Goal: Information Seeking & Learning: Learn about a topic

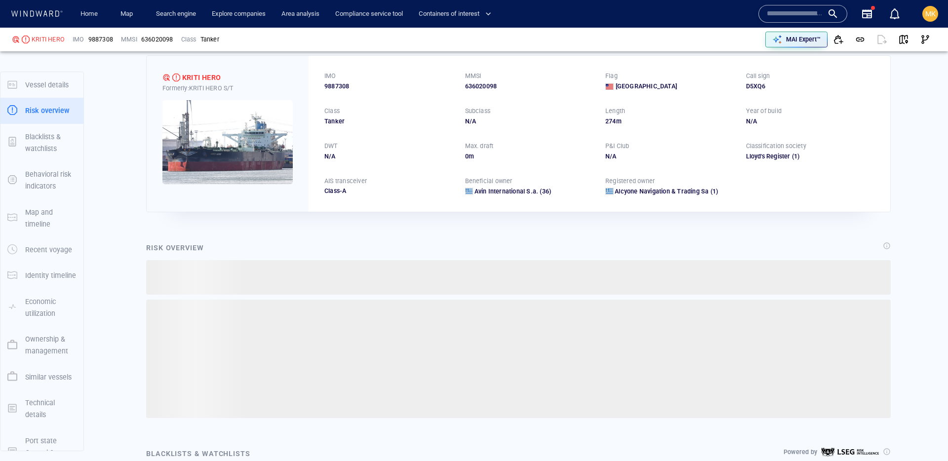
scroll to position [26, 0]
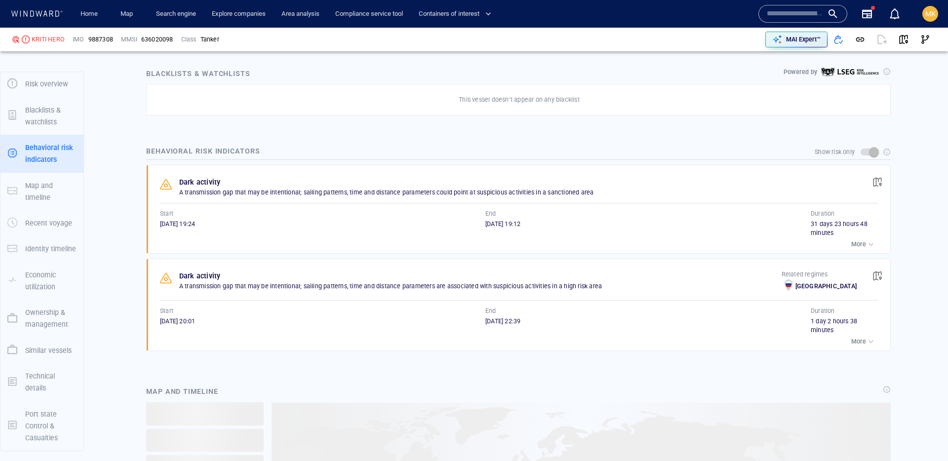
scroll to position [603, 0]
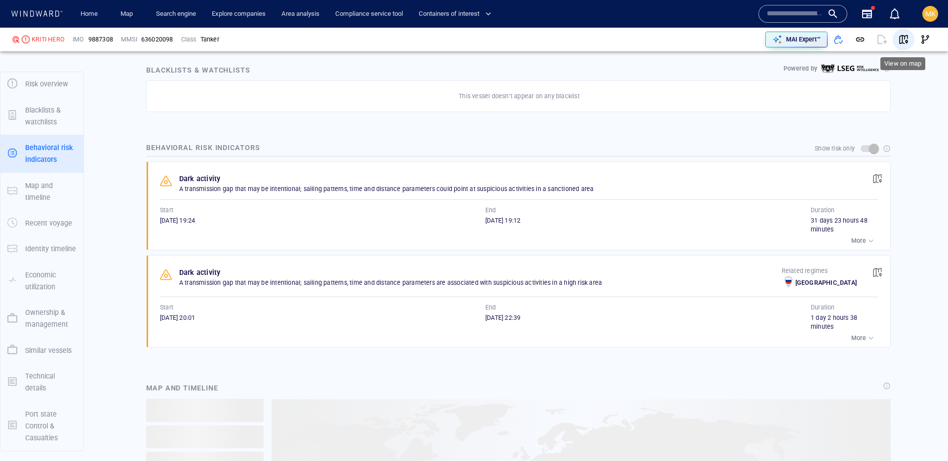
click at [901, 39] on span "button" at bounding box center [903, 40] width 10 height 10
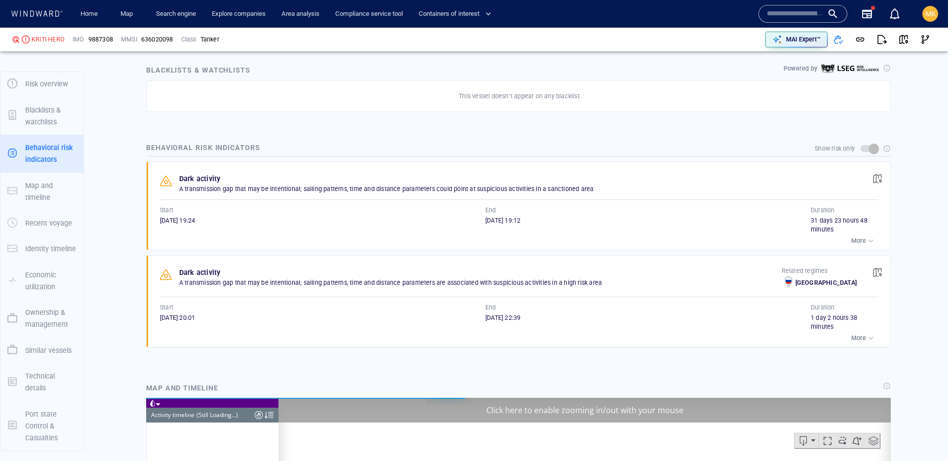
scroll to position [715, 0]
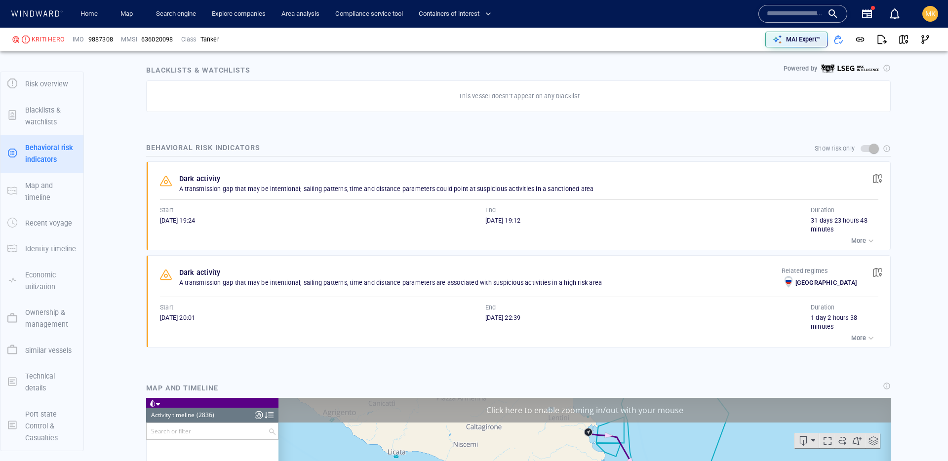
scroll to position [76733, 0]
click at [880, 172] on button "button" at bounding box center [877, 179] width 22 height 22
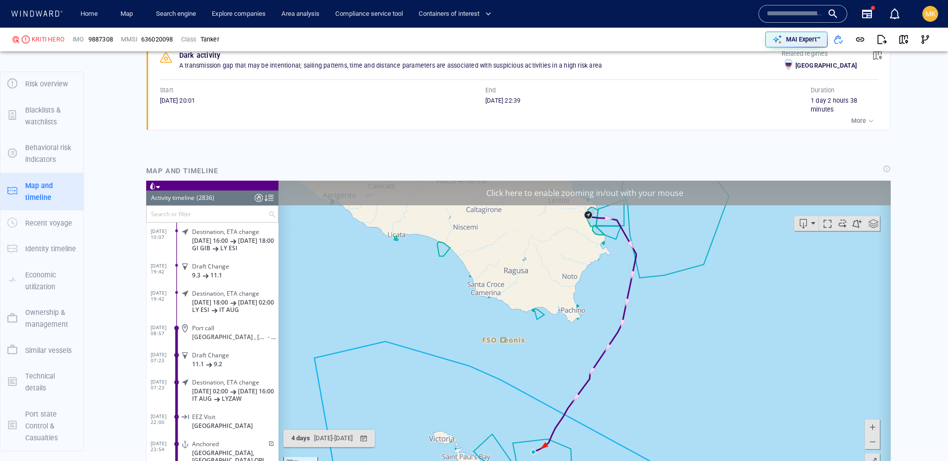
scroll to position [73846, 0]
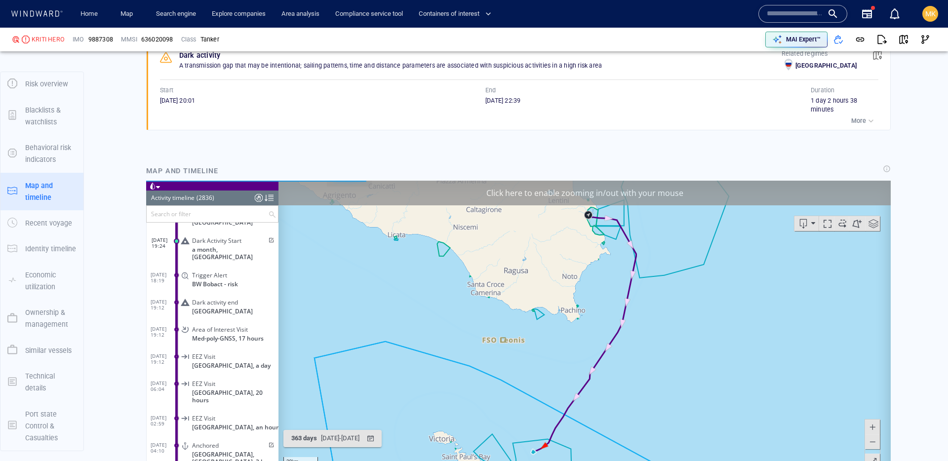
click at [267, 237] on span at bounding box center [270, 240] width 8 height 6
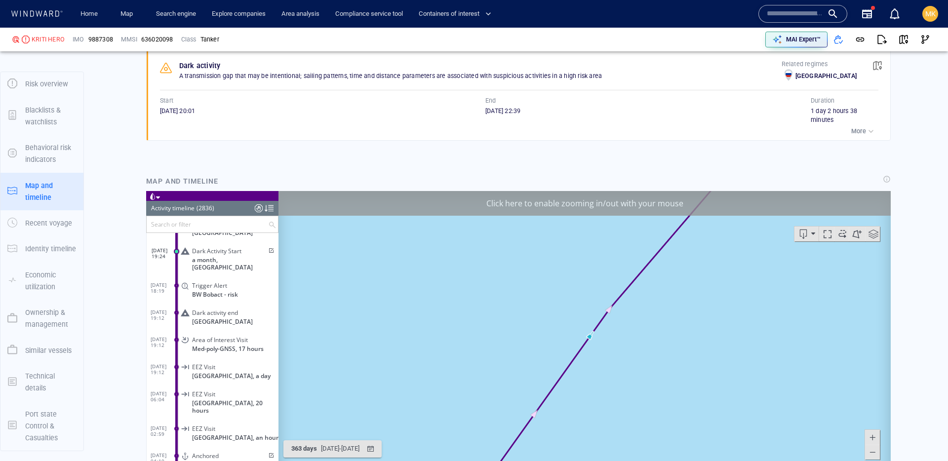
scroll to position [799, 0]
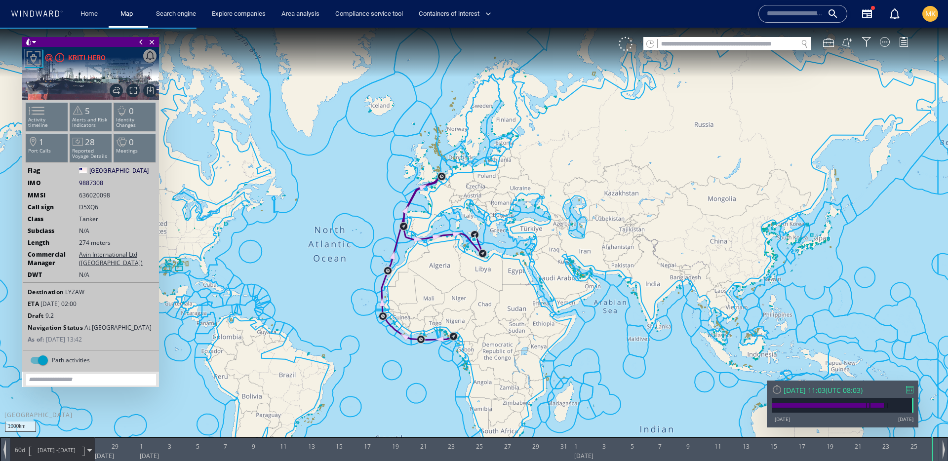
click at [908, 390] on div at bounding box center [909, 389] width 7 height 7
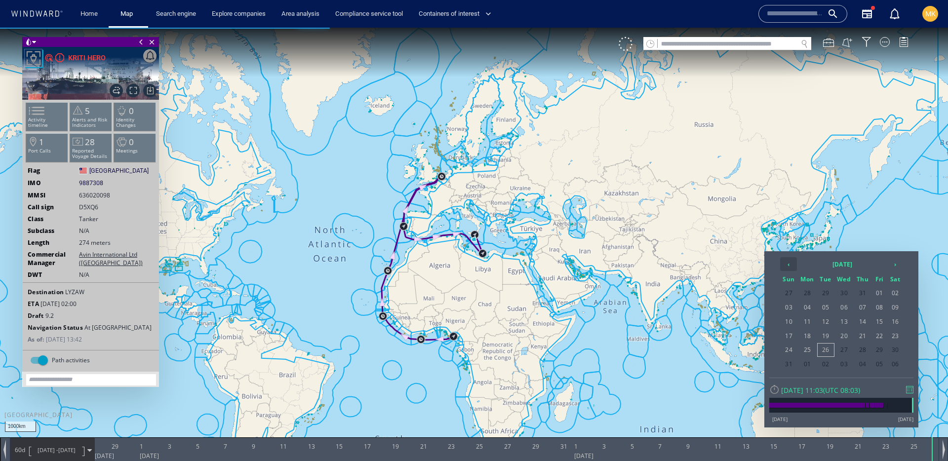
click at [792, 264] on th "‹" at bounding box center [788, 264] width 17 height 14
click at [826, 267] on th "2025 July" at bounding box center [842, 264] width 89 height 14
click at [786, 265] on th "‹" at bounding box center [789, 264] width 15 height 14
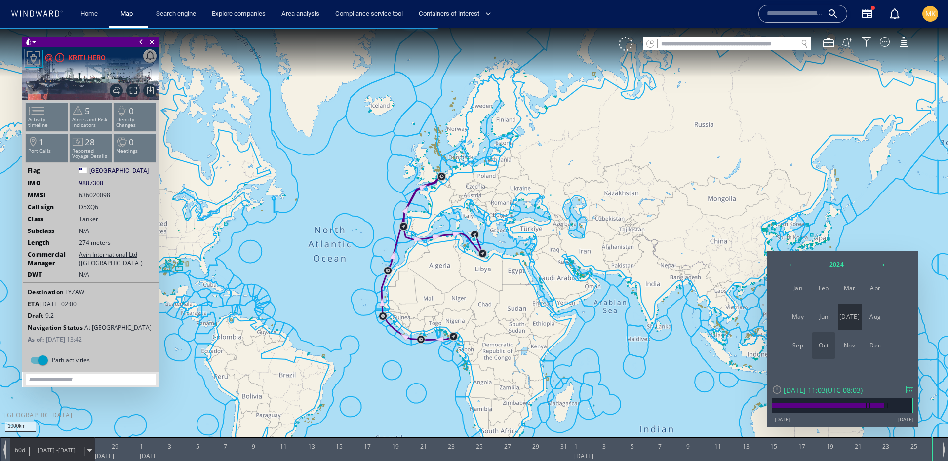
click at [820, 349] on span "Oct" at bounding box center [824, 345] width 24 height 27
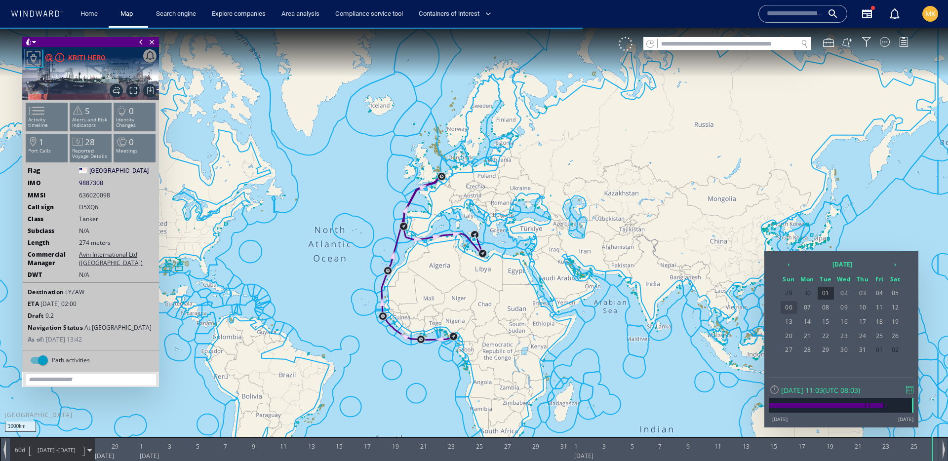
click at [791, 308] on span "06" at bounding box center [788, 307] width 17 height 13
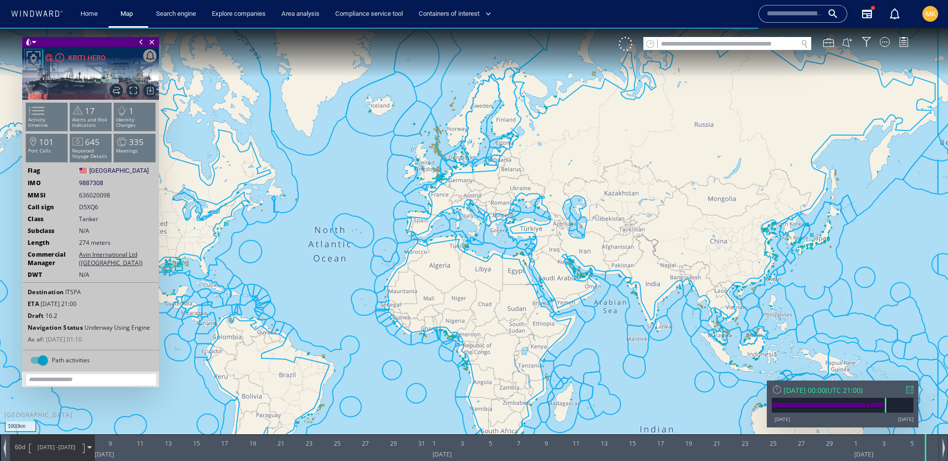
click at [40, 454] on span "07/08/24 - 06/10/24" at bounding box center [57, 447] width 50 height 25
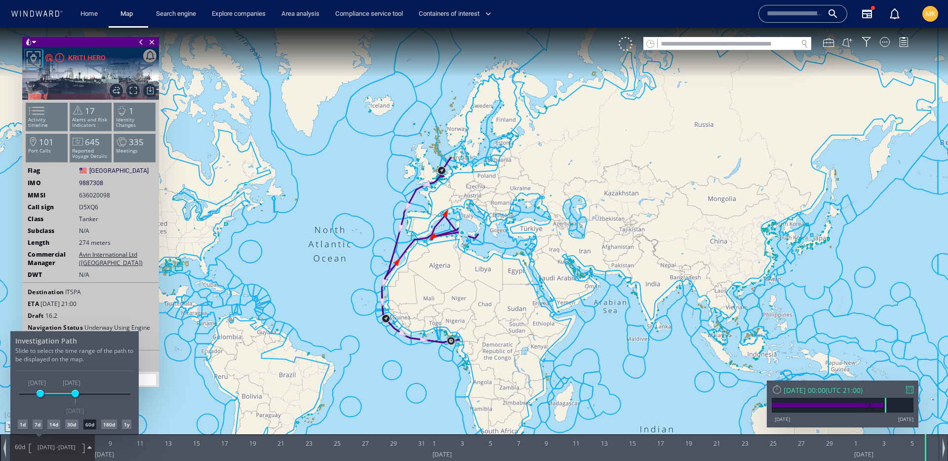
click at [70, 426] on div "30d" at bounding box center [71, 425] width 13 height 10
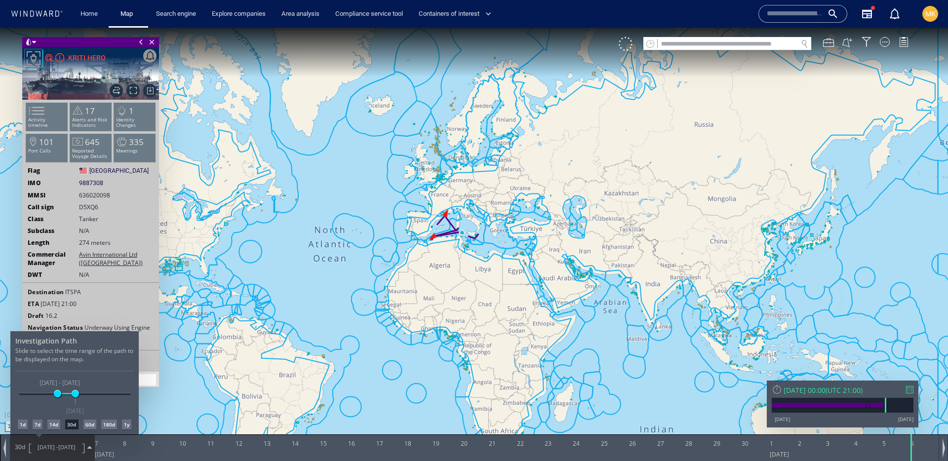
click at [911, 387] on div at bounding box center [474, 244] width 948 height 433
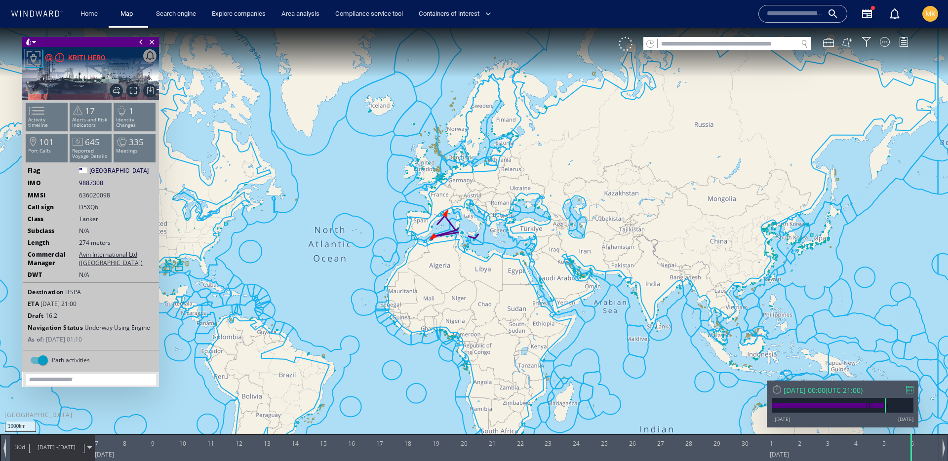
click at [909, 390] on div at bounding box center [909, 389] width 7 height 7
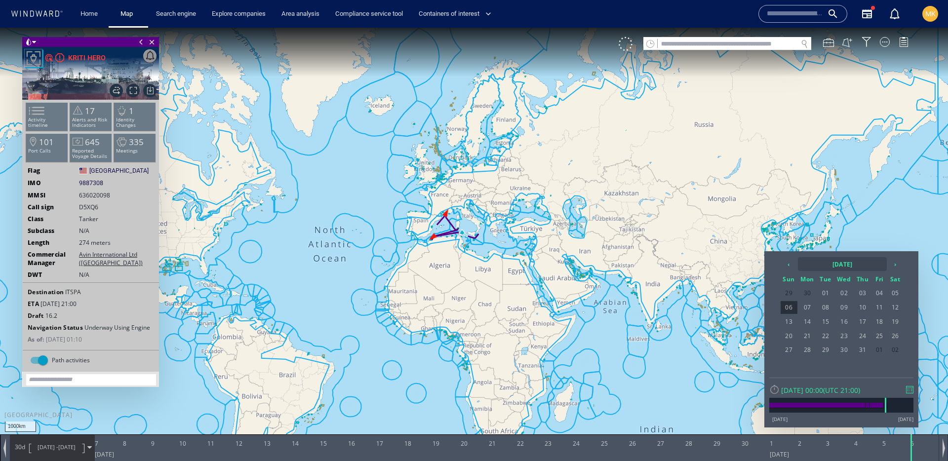
click at [820, 259] on th "2024 October" at bounding box center [842, 264] width 89 height 14
click at [785, 263] on th "‹" at bounding box center [789, 264] width 15 height 14
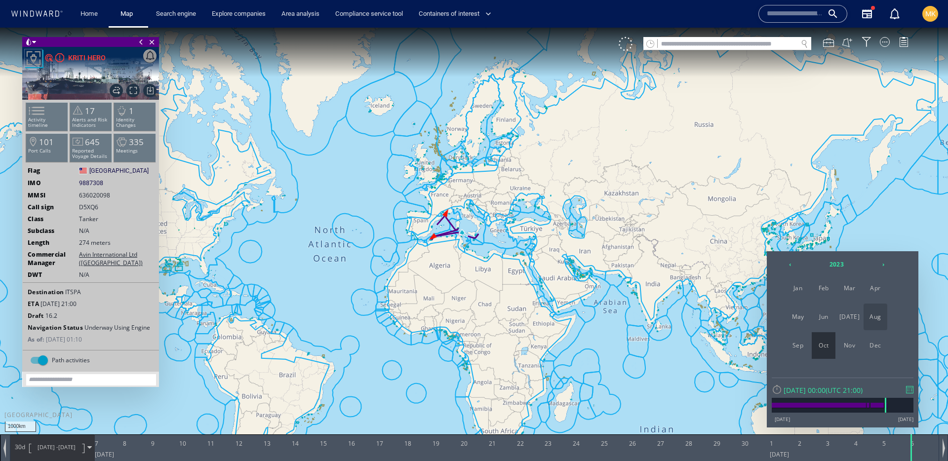
click at [867, 320] on span "Aug" at bounding box center [875, 317] width 24 height 27
click at [813, 350] on span "28" at bounding box center [807, 350] width 18 height 13
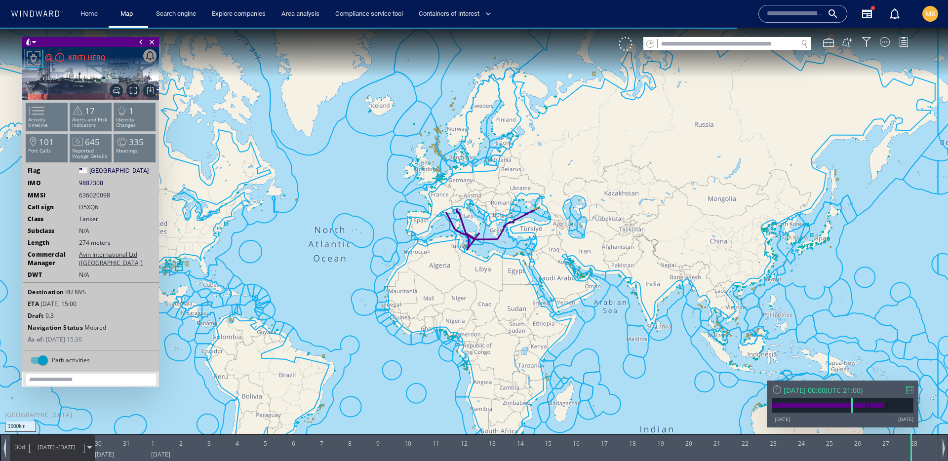
click at [38, 448] on span "29/07/23 -" at bounding box center [48, 446] width 21 height 7
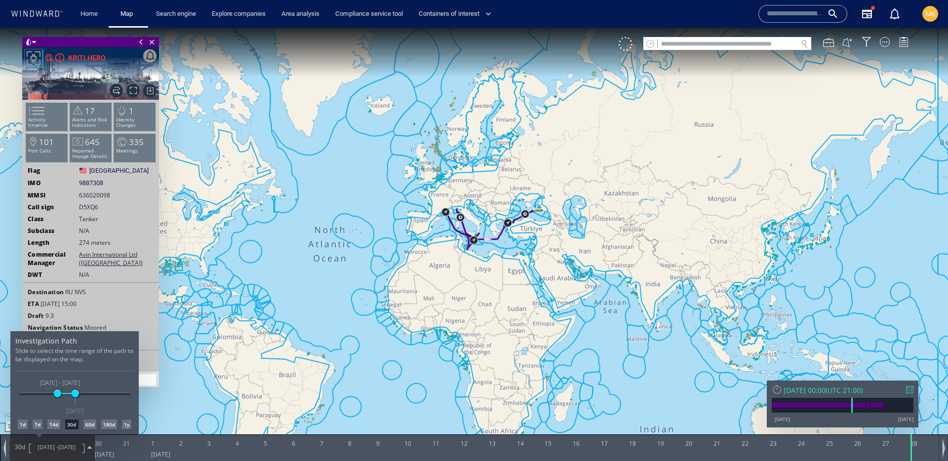
click at [25, 425] on div "1d" at bounding box center [23, 425] width 10 height 10
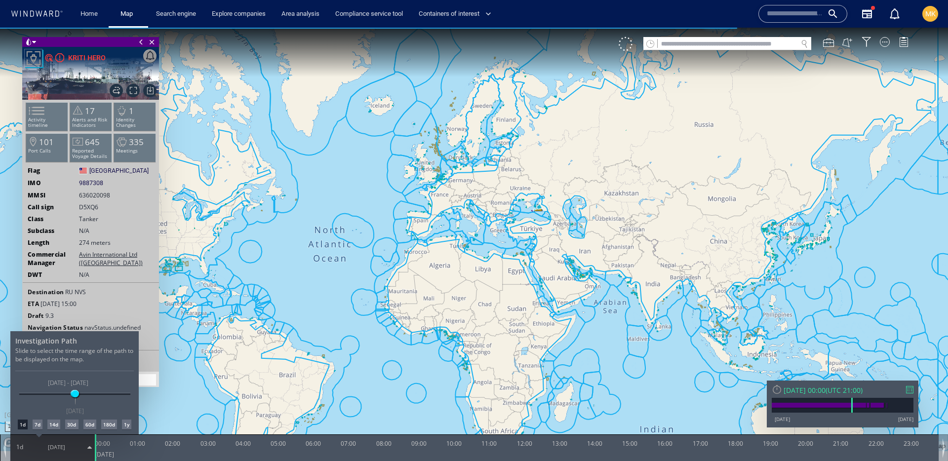
click at [544, 216] on div at bounding box center [474, 244] width 948 height 433
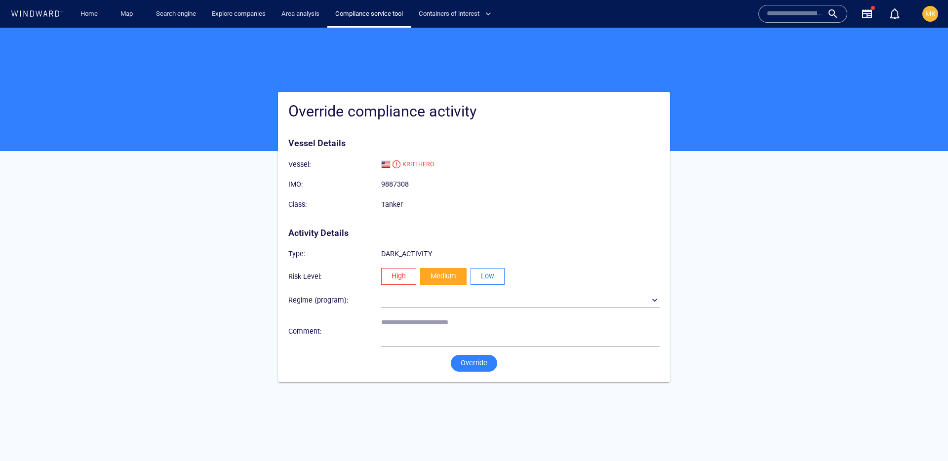
click at [485, 278] on span "Low" at bounding box center [487, 276] width 13 height 12
click at [472, 326] on textarea at bounding box center [520, 330] width 278 height 25
type textarea "**********"
click at [478, 362] on span "Override" at bounding box center [474, 363] width 27 height 12
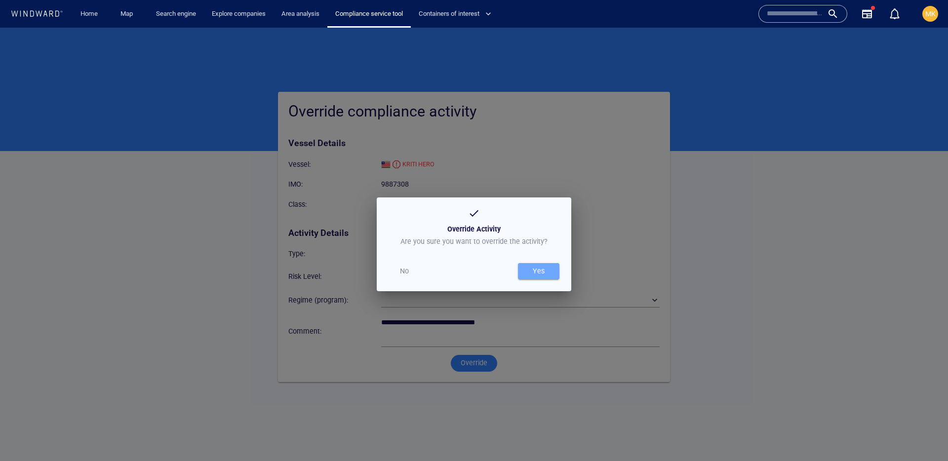
click at [544, 271] on div "Yes" at bounding box center [539, 271] width 16 height 16
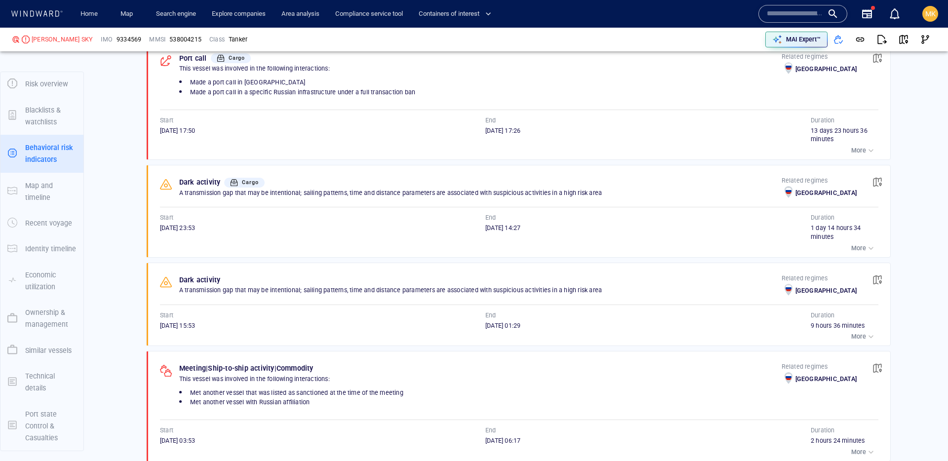
scroll to position [726, 0]
click at [240, 183] on div "Cargo" at bounding box center [250, 180] width 21 height 13
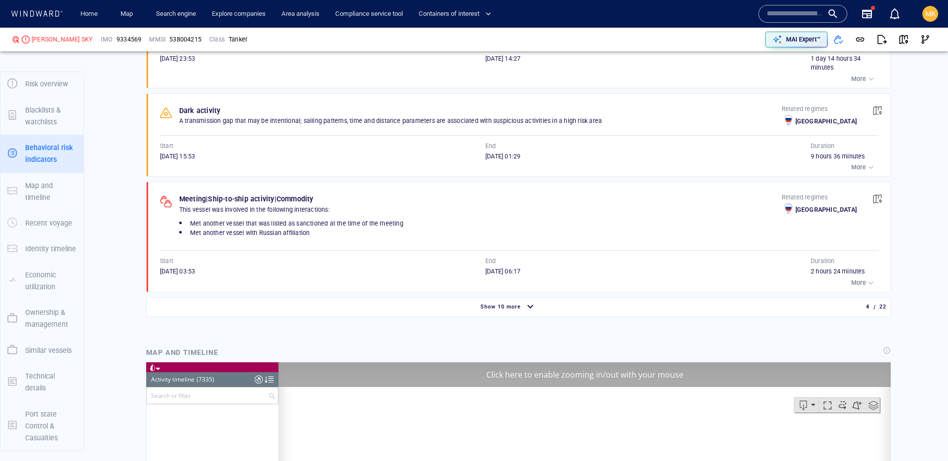
scroll to position [7113, 0]
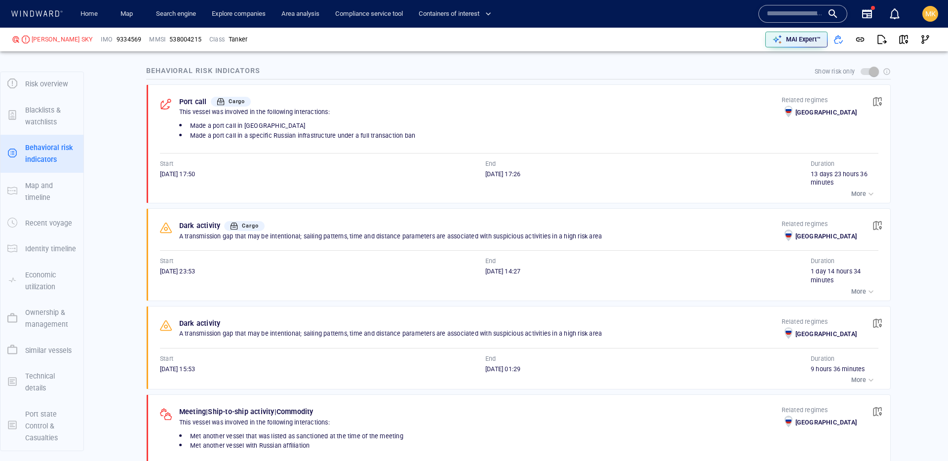
scroll to position [693, 0]
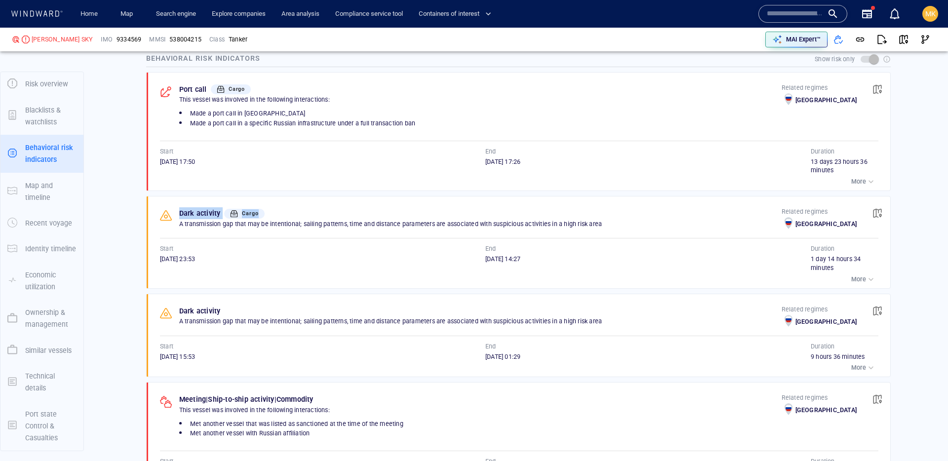
drag, startPoint x: 180, startPoint y: 215, endPoint x: 292, endPoint y: 212, distance: 112.6
click at [290, 212] on div "Dark activity Cargo" at bounding box center [480, 213] width 606 height 16
click at [292, 212] on div "Dark activity Cargo" at bounding box center [480, 213] width 606 height 16
drag, startPoint x: 157, startPoint y: 259, endPoint x: 227, endPoint y: 264, distance: 70.2
click at [227, 264] on div "Dark activity Cargo A transmission gap that may be intentional; sailing pattern…" at bounding box center [521, 242] width 737 height 92
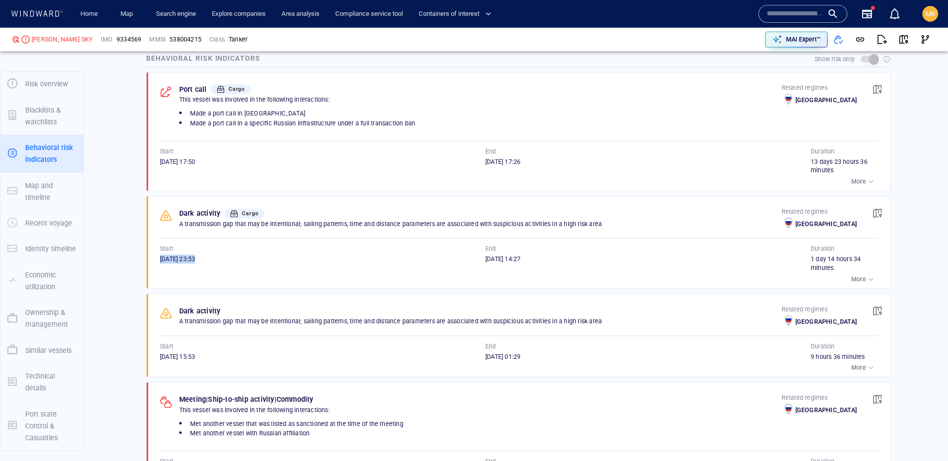
click at [227, 264] on div "26/07/2025 23:53" at bounding box center [322, 264] width 325 height 18
click at [194, 220] on p "A transmission gap that may be intentional; sailing patterns, time and distance…" at bounding box center [480, 224] width 602 height 9
click at [194, 213] on p "Dark activity" at bounding box center [199, 213] width 41 height 12
click at [196, 90] on p "Port call" at bounding box center [193, 89] width 28 height 12
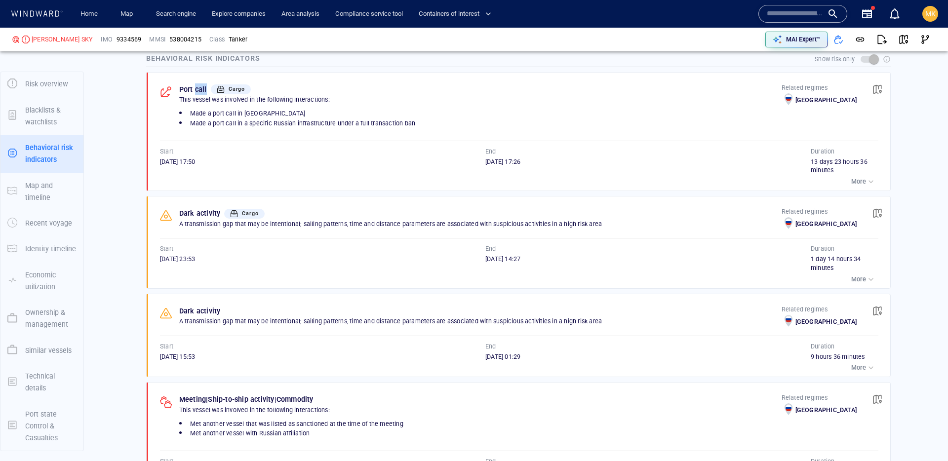
click at [196, 90] on p "Port call" at bounding box center [193, 89] width 28 height 12
click at [183, 90] on p "Port call" at bounding box center [193, 89] width 28 height 12
drag, startPoint x: 159, startPoint y: 164, endPoint x: 242, endPoint y: 165, distance: 82.9
click at [242, 165] on div "28/07/2025 17:50" at bounding box center [322, 161] width 325 height 9
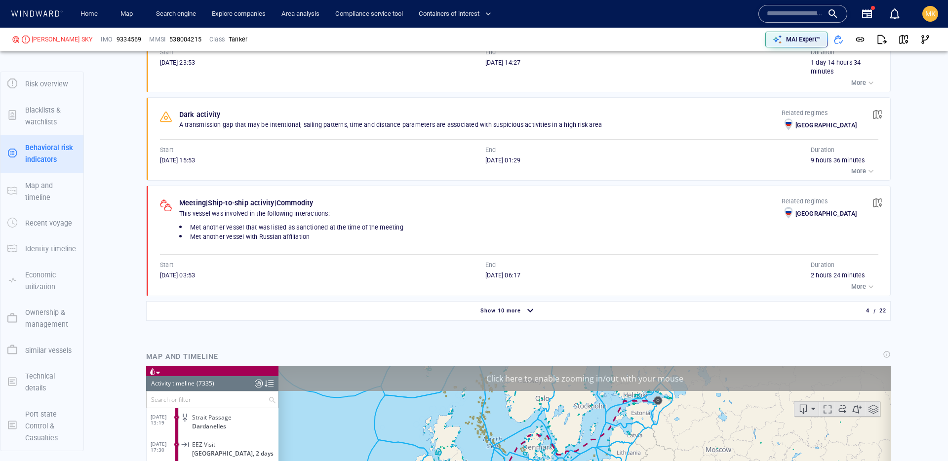
scroll to position [1048, 0]
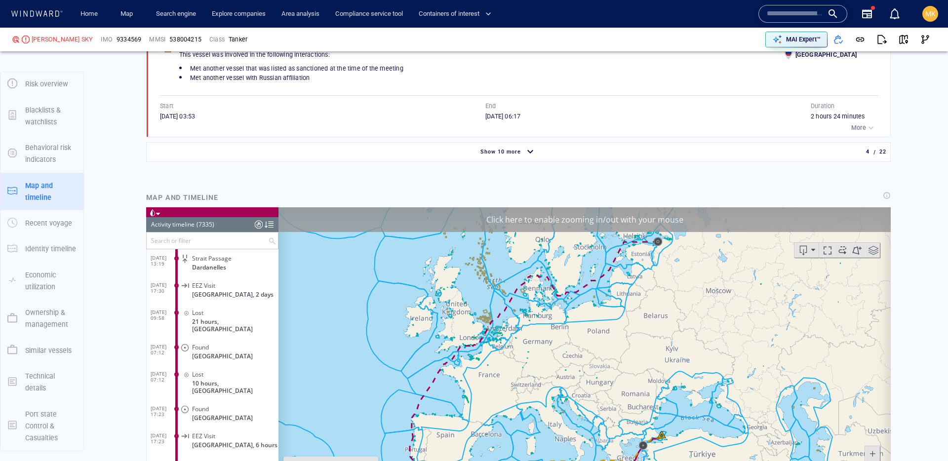
click at [319, 145] on div "Show 10 more" at bounding box center [508, 152] width 719 height 17
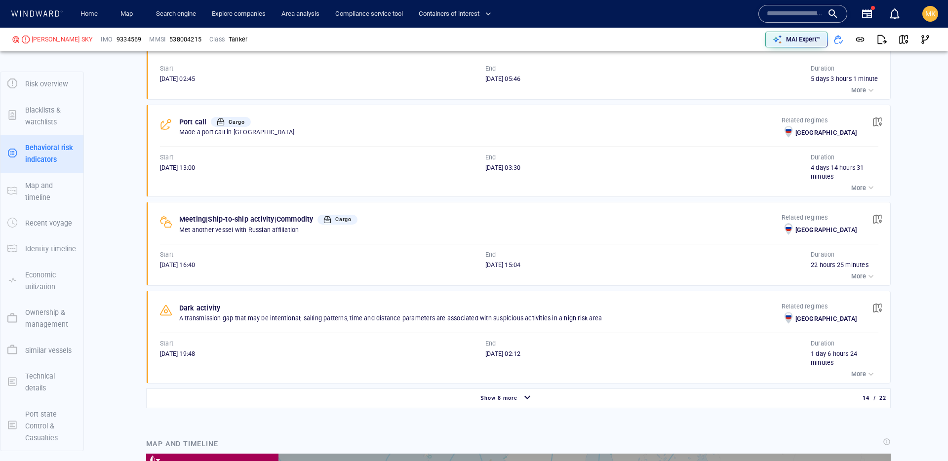
scroll to position [1770, 0]
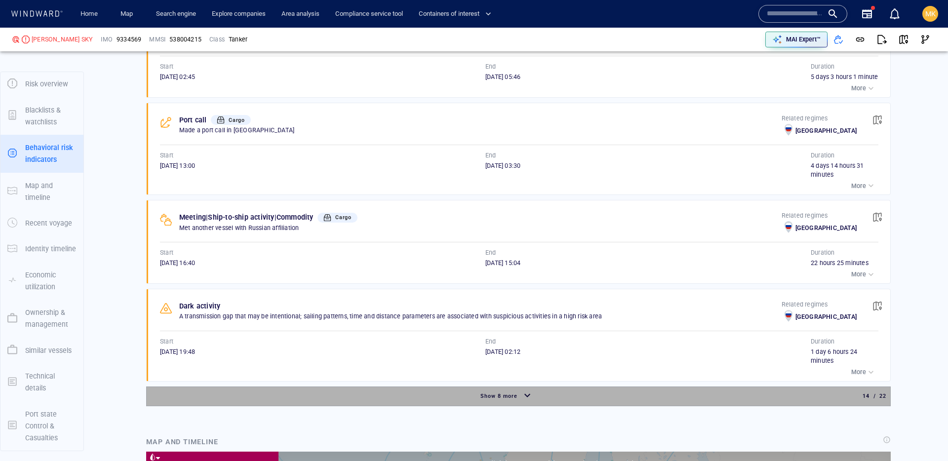
click at [347, 405] on div "Show 8 more" at bounding box center [507, 395] width 716 height 17
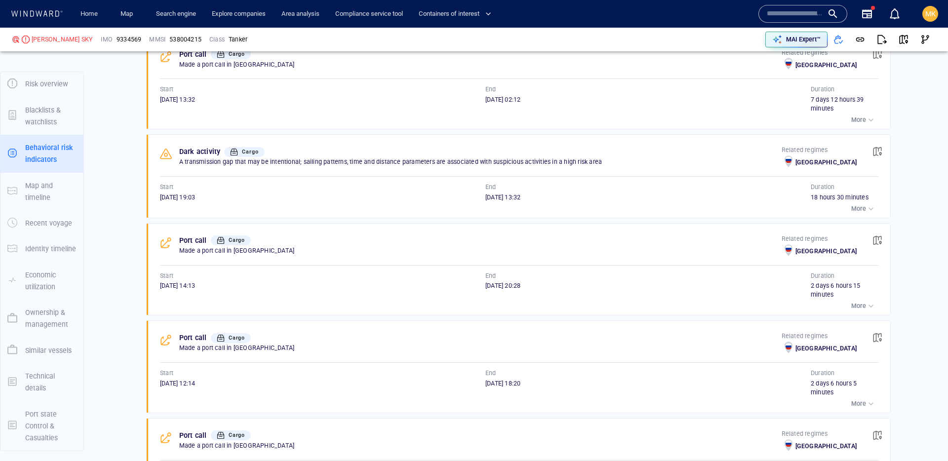
scroll to position [2115, 0]
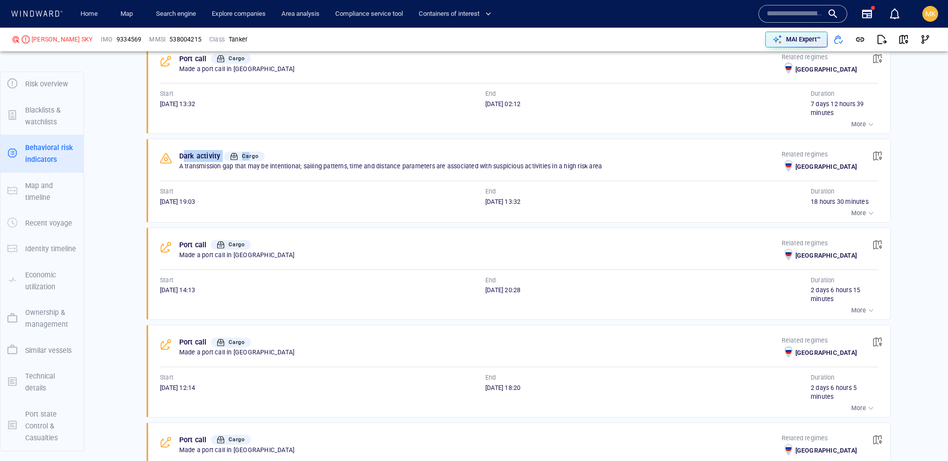
drag, startPoint x: 184, startPoint y: 165, endPoint x: 246, endPoint y: 174, distance: 63.4
click at [250, 164] on div "Dark activity Cargo" at bounding box center [480, 156] width 606 height 16
drag, startPoint x: 184, startPoint y: 217, endPoint x: 144, endPoint y: 215, distance: 40.0
drag, startPoint x: 166, startPoint y: 211, endPoint x: 219, endPoint y: 213, distance: 52.8
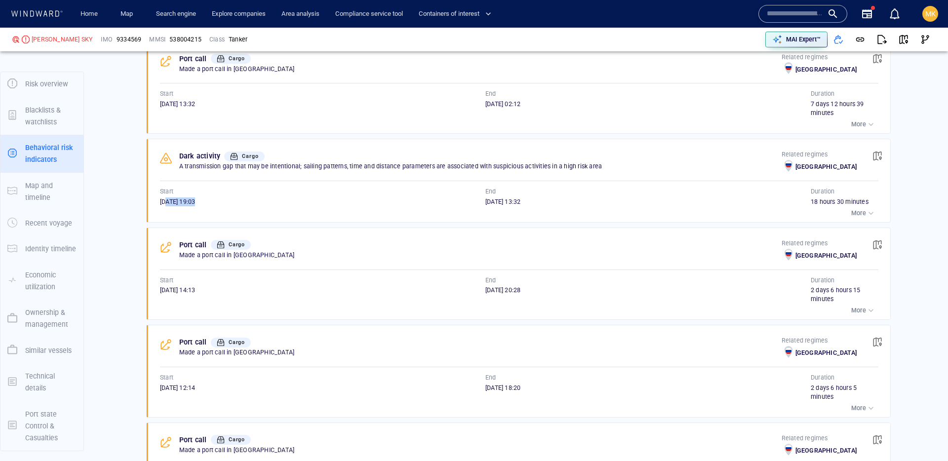
click at [218, 206] on div "20/07/2024 19:03" at bounding box center [322, 201] width 325 height 9
click at [219, 206] on div "20/07/2024 19:03" at bounding box center [322, 201] width 325 height 9
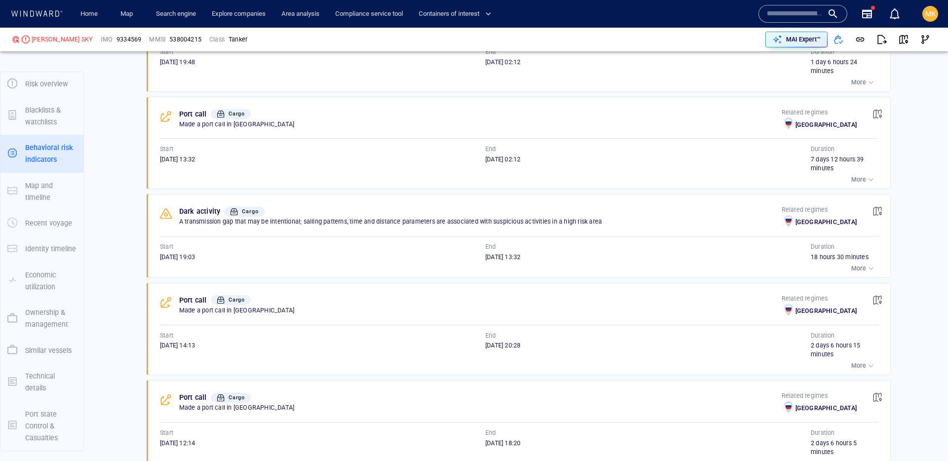
scroll to position [2053, 0]
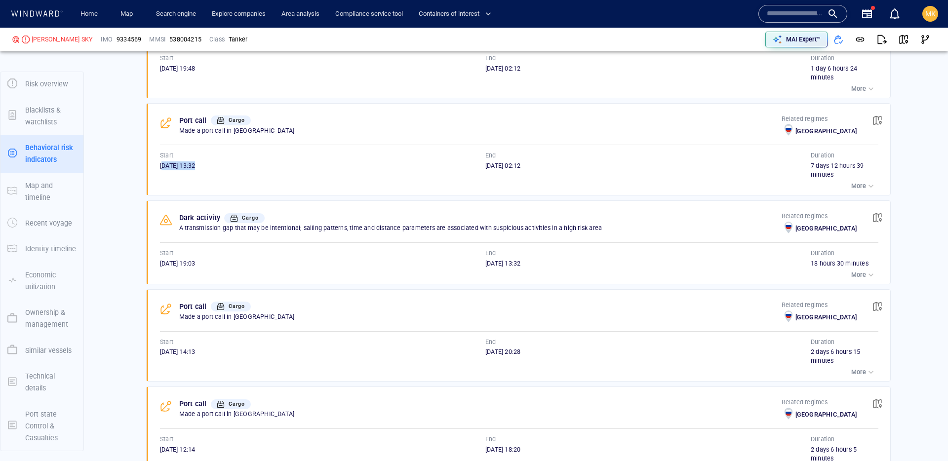
drag, startPoint x: 163, startPoint y: 177, endPoint x: 246, endPoint y: 179, distance: 82.5
click at [245, 170] on div "21/07/2024 13:32" at bounding box center [322, 165] width 325 height 9
click at [246, 170] on div "21/07/2024 13:32" at bounding box center [322, 165] width 325 height 9
drag, startPoint x: 477, startPoint y: 180, endPoint x: 554, endPoint y: 182, distance: 77.5
click at [554, 179] on div "Start 21/07/2024 13:32 End 29/07/2024 02:12" at bounding box center [485, 165] width 651 height 28
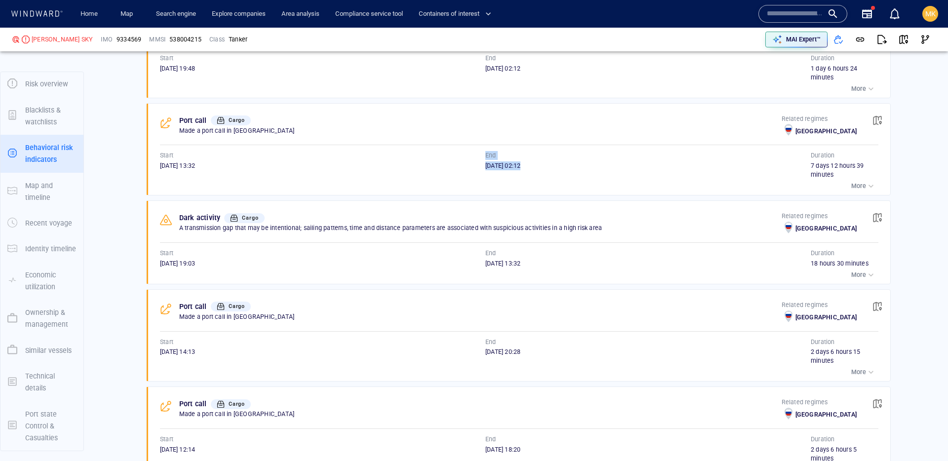
click at [554, 179] on div "29/07/2024 02:12" at bounding box center [647, 170] width 325 height 18
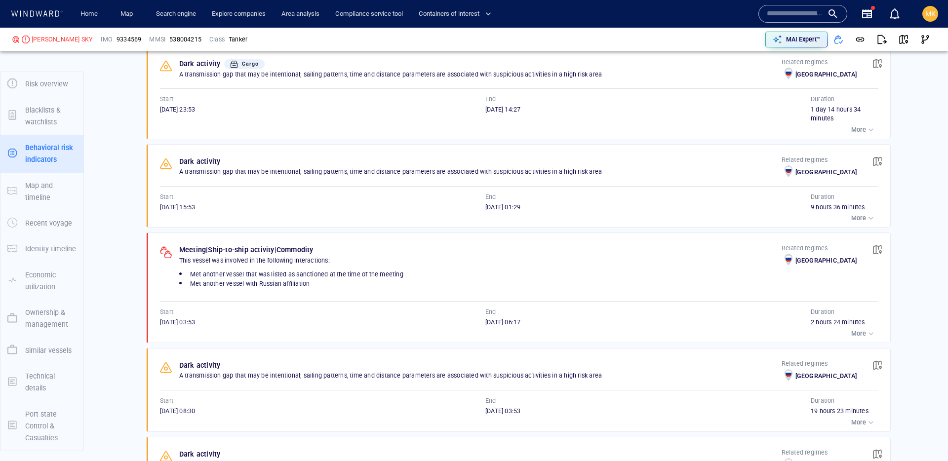
scroll to position [626, 0]
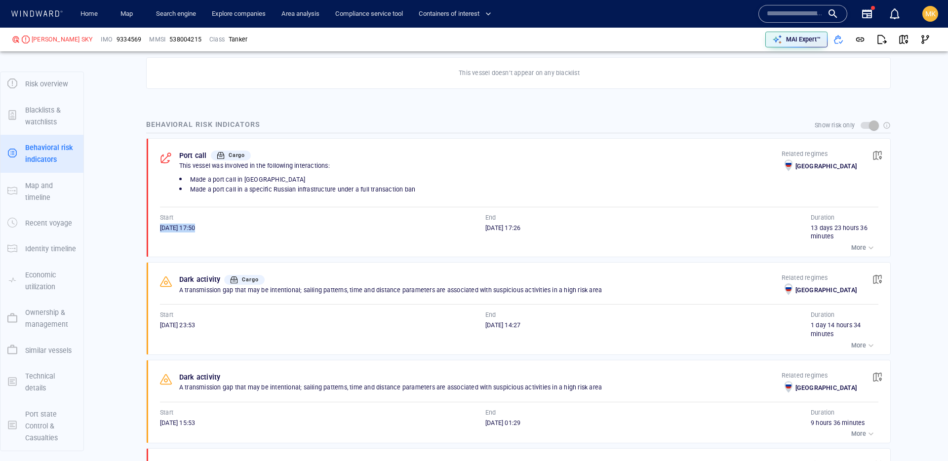
drag, startPoint x: 159, startPoint y: 228, endPoint x: 231, endPoint y: 229, distance: 72.1
click at [231, 229] on div "Port call Cargo This vessel was involved in the following interactions: Made a …" at bounding box center [521, 198] width 737 height 118
drag, startPoint x: 232, startPoint y: 229, endPoint x: 248, endPoint y: 229, distance: 16.3
click at [232, 229] on div "28/07/2025 17:50" at bounding box center [322, 228] width 325 height 9
drag, startPoint x: 480, startPoint y: 225, endPoint x: 526, endPoint y: 227, distance: 45.5
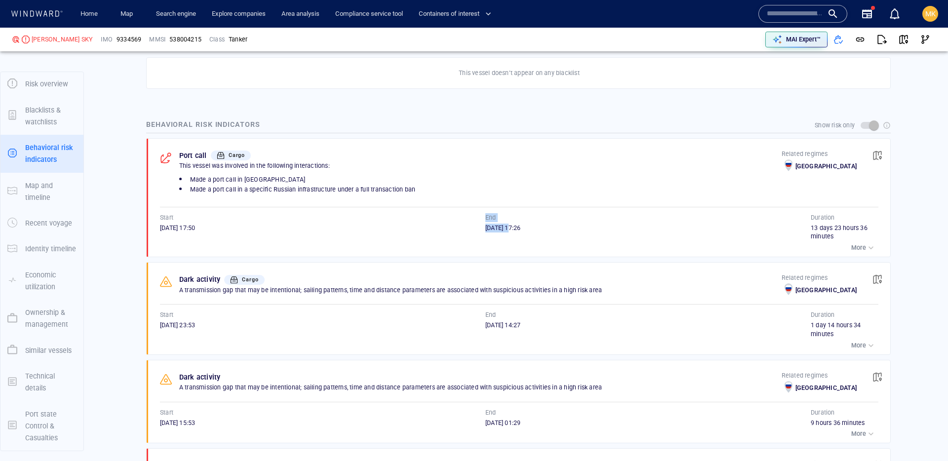
click at [525, 227] on div "Start 28/07/2025 17:50 End 11/08/2025 17:26" at bounding box center [485, 227] width 651 height 28
click at [520, 227] on span "11/08/2025 17:26" at bounding box center [502, 227] width 35 height 7
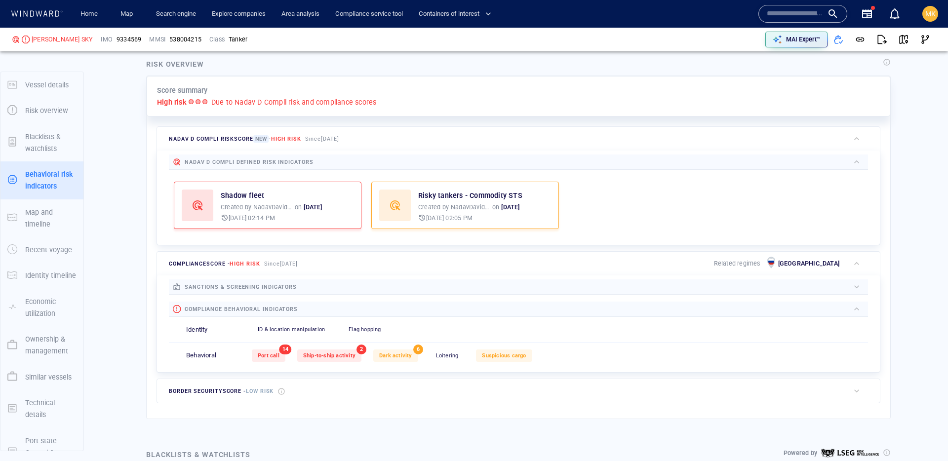
scroll to position [0, 0]
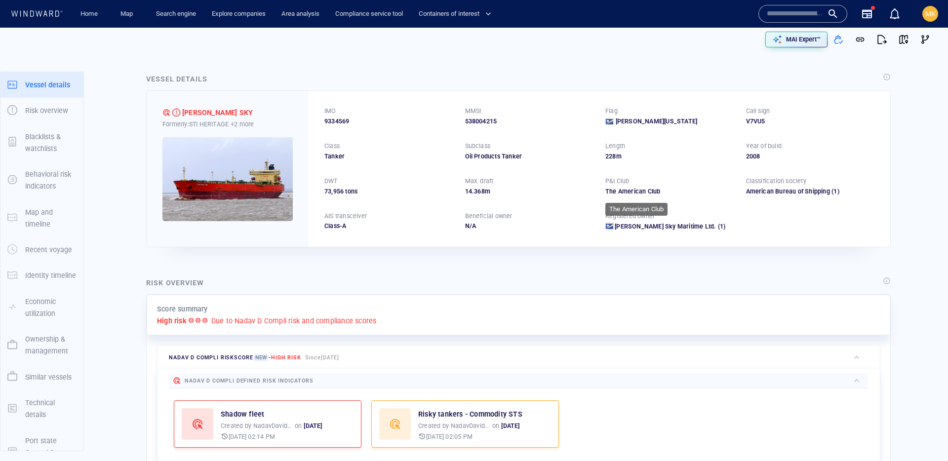
click at [679, 192] on div "The American Club" at bounding box center [669, 191] width 129 height 9
drag, startPoint x: 664, startPoint y: 191, endPoint x: 609, endPoint y: 189, distance: 55.3
click at [610, 189] on div "The American Club" at bounding box center [669, 191] width 129 height 9
click at [609, 189] on div "The American Club" at bounding box center [669, 191] width 129 height 9
drag, startPoint x: 594, startPoint y: 195, endPoint x: 683, endPoint y: 198, distance: 88.4
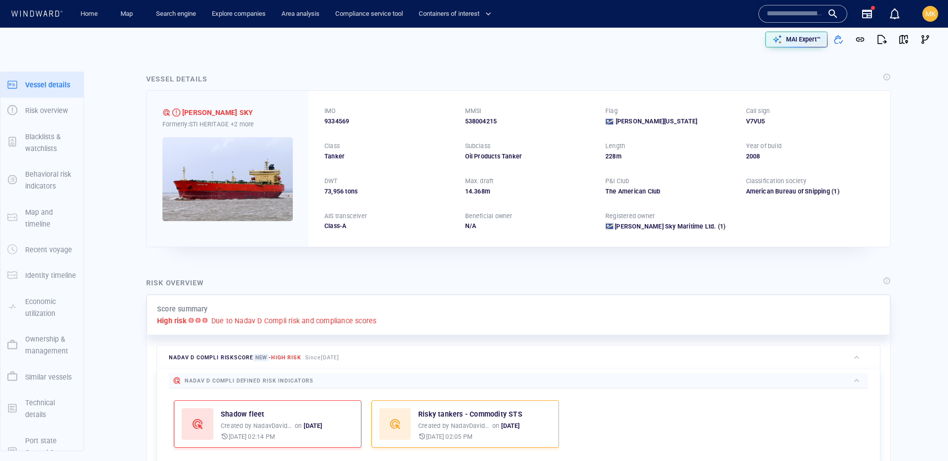
click at [683, 198] on div "IMO 9334569 MMSI 538004215 Flag Marshall Islands Call sign V7VU5 Class Tanker S…" at bounding box center [599, 168] width 581 height 155
click at [682, 198] on div "IMO 9334569 MMSI 538004215 Flag Marshall Islands Call sign V7VU5 Class Tanker S…" at bounding box center [599, 168] width 581 height 155
drag, startPoint x: 645, startPoint y: 192, endPoint x: 596, endPoint y: 192, distance: 49.4
click at [596, 192] on div "IMO 9334569 MMSI 538004215 Flag Marshall Islands Call sign V7VU5 Class Tanker S…" at bounding box center [599, 168] width 581 height 155
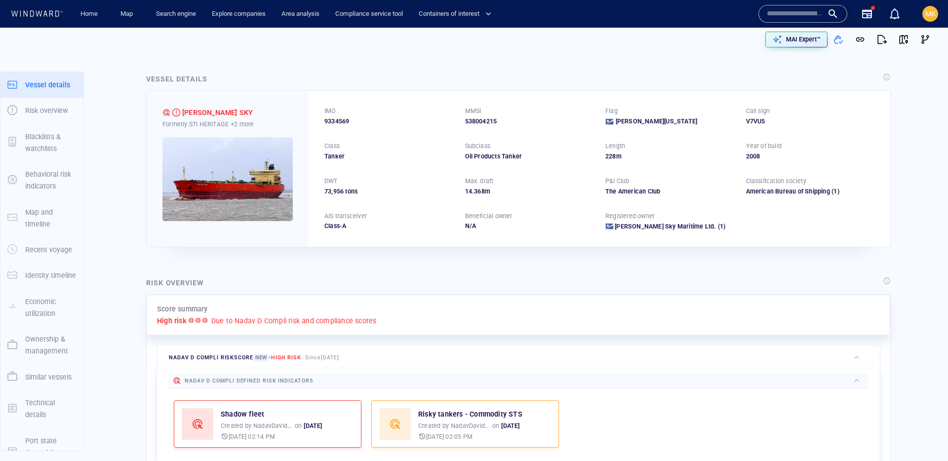
drag, startPoint x: 596, startPoint y: 192, endPoint x: 676, endPoint y: 196, distance: 80.1
click at [676, 196] on div "IMO 9334569 MMSI 538004215 Flag Marshall Islands Call sign V7VU5 Class Tanker S…" at bounding box center [599, 168] width 581 height 155
drag, startPoint x: 675, startPoint y: 196, endPoint x: 670, endPoint y: 195, distance: 5.0
click at [675, 196] on div "IMO 9334569 MMSI 538004215 Flag Marshall Islands Call sign V7VU5 Class Tanker S…" at bounding box center [599, 168] width 581 height 155
drag, startPoint x: 660, startPoint y: 193, endPoint x: 602, endPoint y: 192, distance: 58.2
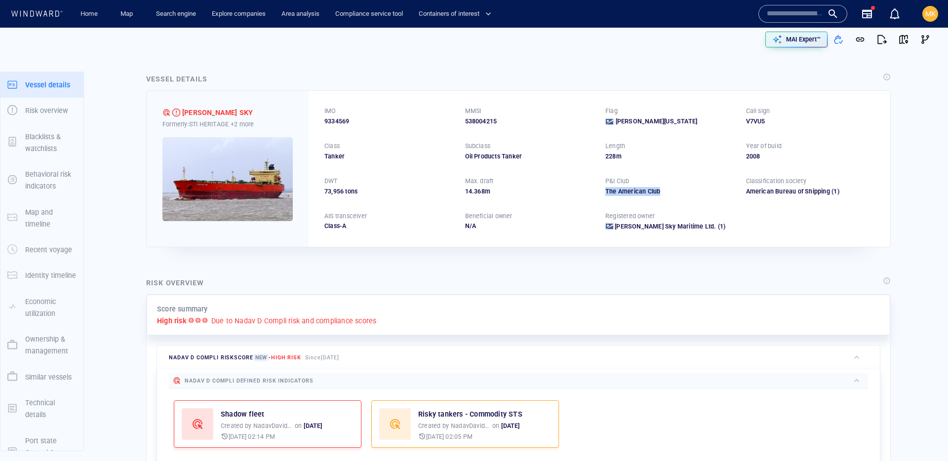
click at [602, 192] on div "IMO 9334569 MMSI 538004215 Flag Marshall Islands Call sign V7VU5 Class Tanker S…" at bounding box center [599, 168] width 581 height 155
drag, startPoint x: 663, startPoint y: 121, endPoint x: 610, endPoint y: 122, distance: 53.3
click at [610, 122] on div "Marshall Islands" at bounding box center [669, 121] width 129 height 9
click at [610, 122] on span at bounding box center [609, 121] width 8 height 7
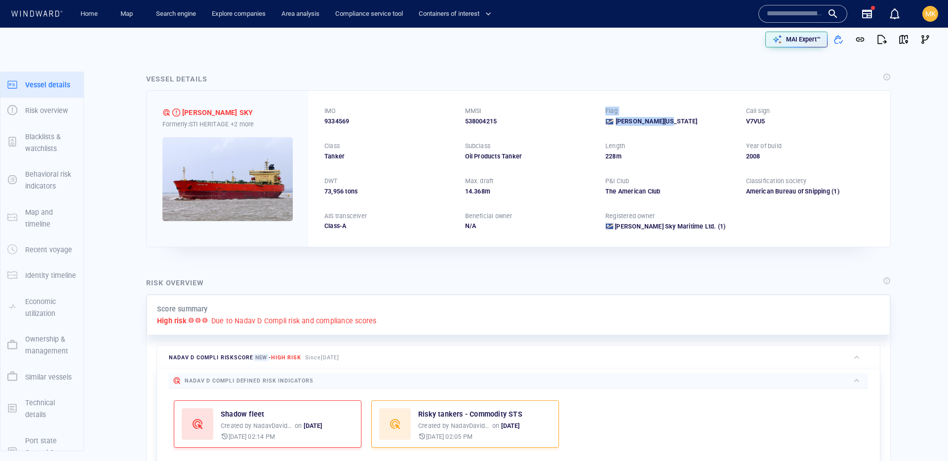
drag, startPoint x: 592, startPoint y: 122, endPoint x: 694, endPoint y: 124, distance: 101.7
click at [694, 124] on div "IMO 9334569 MMSI 538004215 Flag Marshall Islands Call sign V7VU5 Class Tanker S…" at bounding box center [599, 168] width 581 height 155
click at [694, 124] on div "Marshall Islands" at bounding box center [669, 121] width 129 height 9
drag, startPoint x: 603, startPoint y: 113, endPoint x: 682, endPoint y: 124, distance: 79.7
click at [682, 123] on div "IMO 9334569 MMSI 538004215 Flag Marshall Islands Call sign V7VU5 Class Tanker S…" at bounding box center [599, 168] width 581 height 155
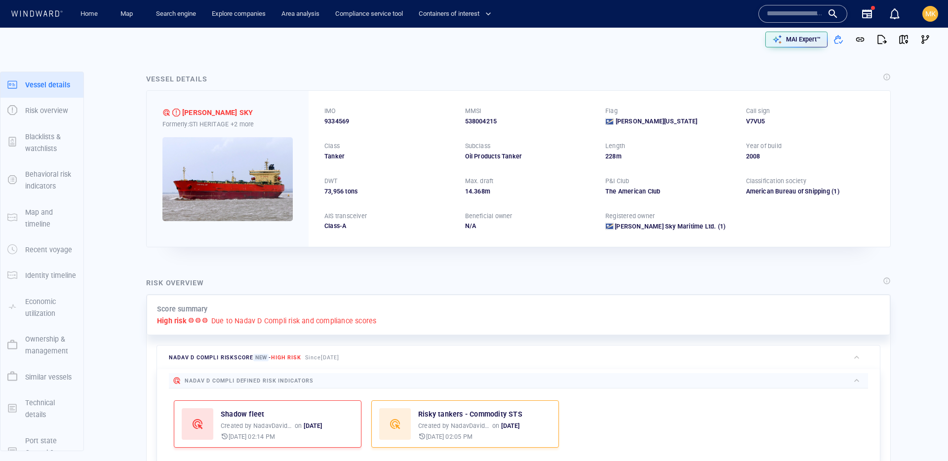
click at [682, 124] on div "Marshall Islands" at bounding box center [669, 121] width 129 height 9
drag, startPoint x: 678, startPoint y: 124, endPoint x: 583, endPoint y: 112, distance: 96.0
click at [583, 112] on div "IMO 9334569 MMSI 538004215 Flag Marshall Islands Call sign V7VU5 Class Tanker S…" at bounding box center [599, 168] width 581 height 155
click at [584, 113] on div "MMSI" at bounding box center [529, 111] width 133 height 13
drag, startPoint x: 586, startPoint y: 115, endPoint x: 630, endPoint y: 123, distance: 44.7
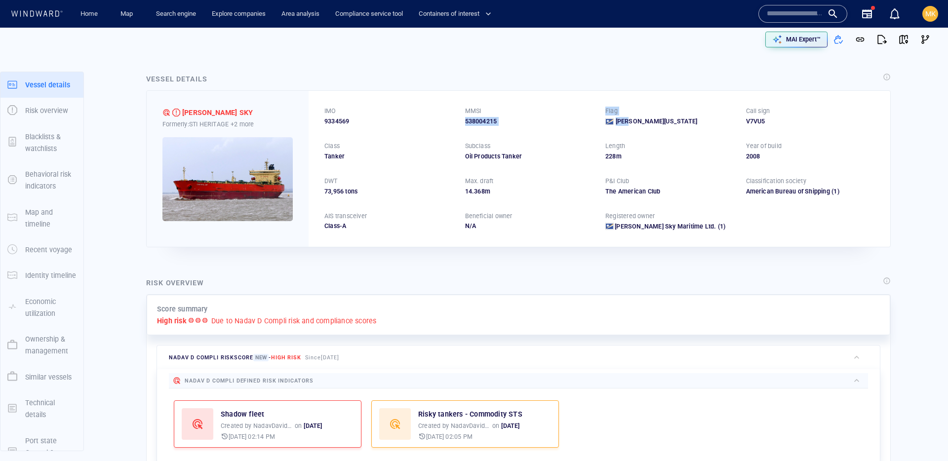
click at [630, 123] on div "IMO 9334569 MMSI 538004215 Flag Marshall Islands Call sign V7VU5 Class Tanker S…" at bounding box center [599, 168] width 581 height 155
click at [674, 130] on div "IMO 9334569 MMSI 538004215 Flag Marshall Islands Call sign V7VU5 Class Tanker S…" at bounding box center [599, 168] width 581 height 155
drag, startPoint x: 674, startPoint y: 127, endPoint x: 601, endPoint y: 114, distance: 74.4
click at [601, 114] on div "IMO 9334569 MMSI 538004215 Flag Marshall Islands Call sign V7VU5 Class Tanker S…" at bounding box center [599, 168] width 581 height 155
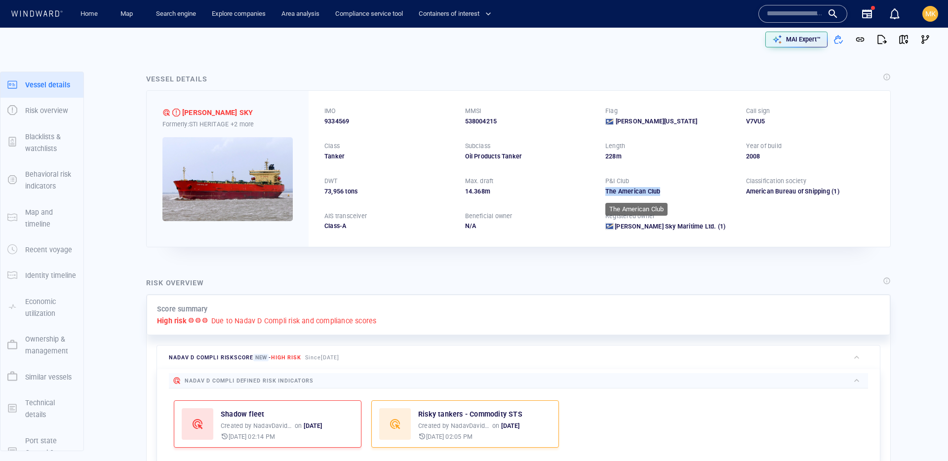
drag, startPoint x: 599, startPoint y: 195, endPoint x: 670, endPoint y: 195, distance: 71.1
click at [670, 195] on div "IMO 9334569 MMSI 538004215 Flag Marshall Islands Call sign V7VU5 Class Tanker S…" at bounding box center [599, 168] width 581 height 155
click at [671, 196] on div "IMO 9334569 MMSI 538004215 Flag Marshall Islands Call sign V7VU5 Class Tanker S…" at bounding box center [599, 168] width 581 height 155
drag, startPoint x: 600, startPoint y: 185, endPoint x: 720, endPoint y: 184, distance: 120.4
click at [720, 184] on div "IMO 9334569 MMSI 538004215 Flag Marshall Islands Call sign V7VU5 Class Tanker S…" at bounding box center [599, 168] width 581 height 155
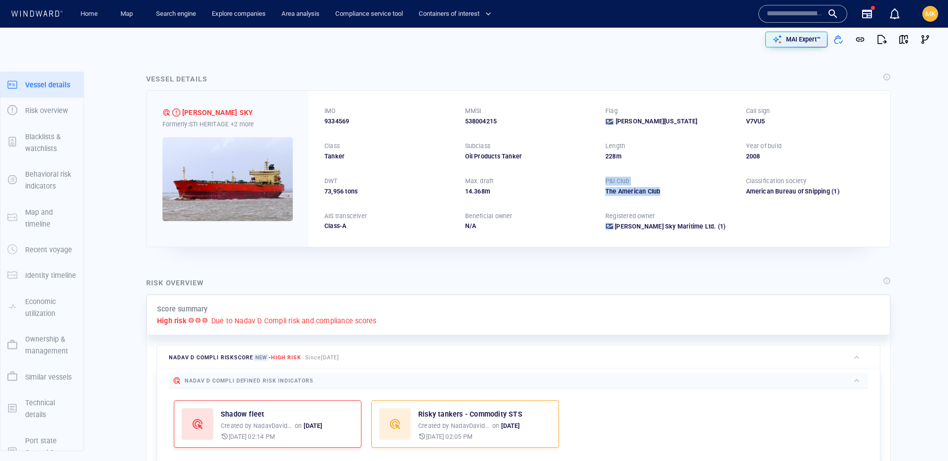
drag, startPoint x: 662, startPoint y: 195, endPoint x: 607, endPoint y: 183, distance: 57.1
click at [607, 183] on div "P&I Club The American Club" at bounding box center [669, 186] width 129 height 19
click at [602, 192] on div "IMO 9334569 MMSI 538004215 Flag Marshall Islands Call sign V7VU5 Class Tanker S…" at bounding box center [599, 168] width 581 height 155
drag, startPoint x: 602, startPoint y: 193, endPoint x: 689, endPoint y: 191, distance: 86.9
click at [689, 191] on div "IMO 9334569 MMSI 538004215 Flag Marshall Islands Call sign V7VU5 Class Tanker S…" at bounding box center [599, 168] width 581 height 155
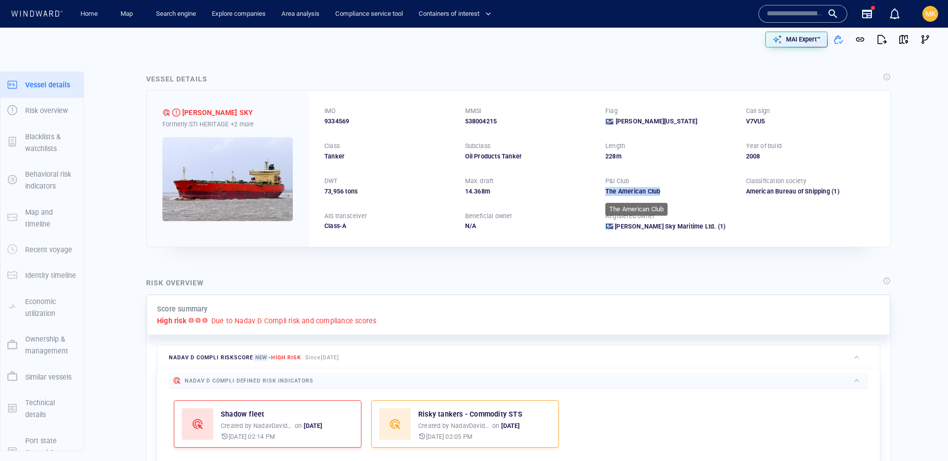
click at [689, 191] on div "The American Club" at bounding box center [669, 191] width 129 height 9
click at [634, 215] on p "Registered owner" at bounding box center [629, 216] width 49 height 9
click at [655, 193] on div "The American Club" at bounding box center [669, 191] width 129 height 9
drag, startPoint x: 664, startPoint y: 190, endPoint x: 589, endPoint y: 190, distance: 75.0
click at [589, 190] on div "IMO 9334569 MMSI 538004215 Flag Marshall Islands Call sign V7VU5 Class Tanker S…" at bounding box center [599, 168] width 581 height 155
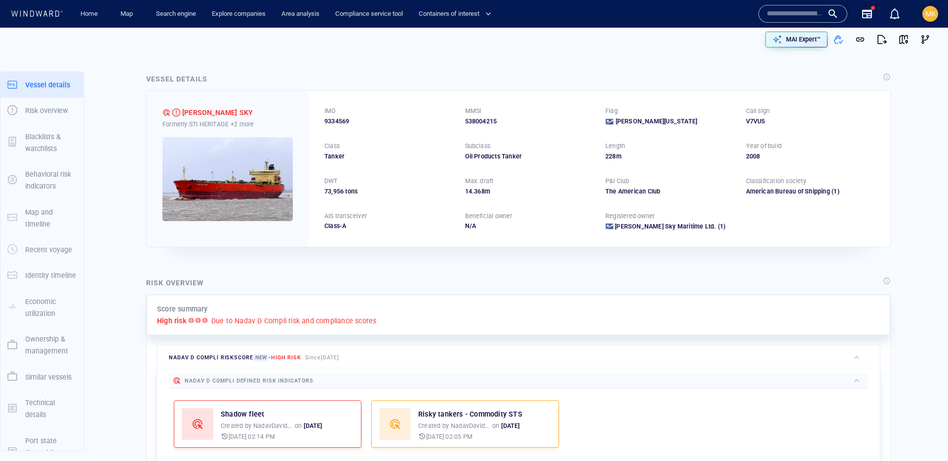
click at [598, 192] on div "IMO 9334569 MMSI 538004215 Flag Marshall Islands Call sign V7VU5 Class Tanker S…" at bounding box center [599, 168] width 581 height 155
drag, startPoint x: 614, startPoint y: 180, endPoint x: 684, endPoint y: 187, distance: 69.9
click at [684, 187] on div "P&I Club The American Club" at bounding box center [669, 186] width 129 height 19
click at [682, 226] on span "Chrystal Sky Maritime Ltd." at bounding box center [665, 226] width 101 height 7
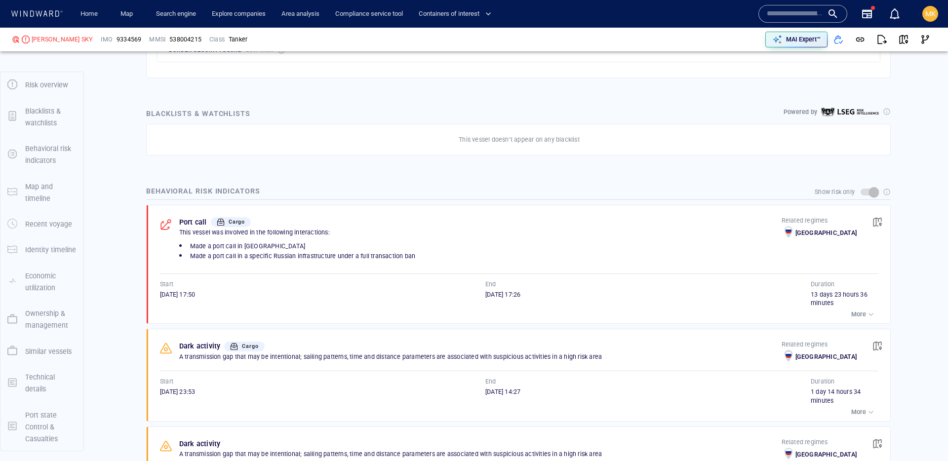
scroll to position [27, 0]
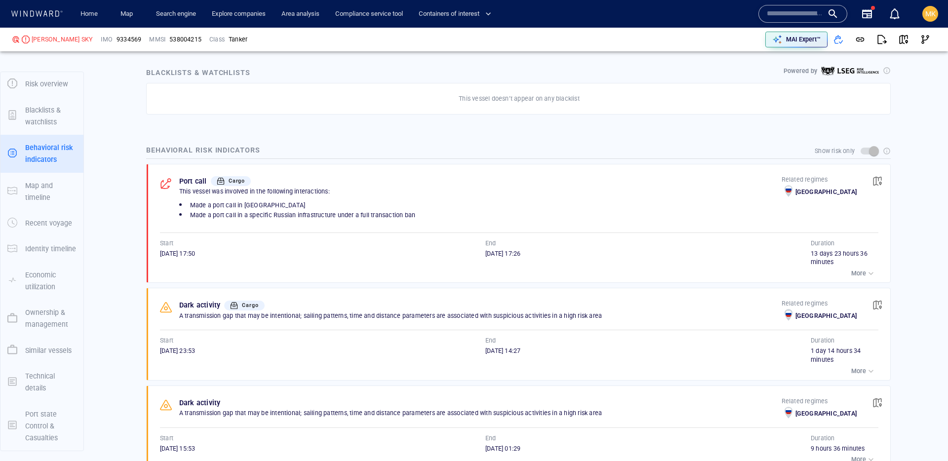
click at [849, 269] on button "More" at bounding box center [864, 274] width 30 height 14
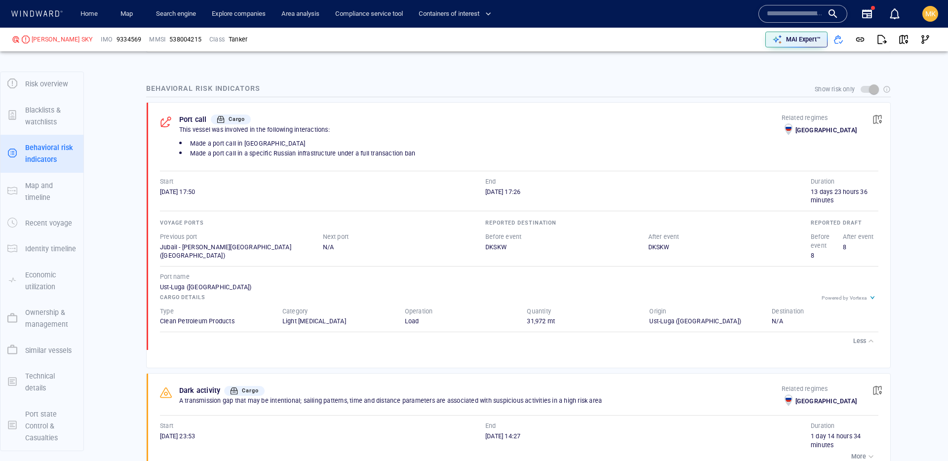
scroll to position [697, 0]
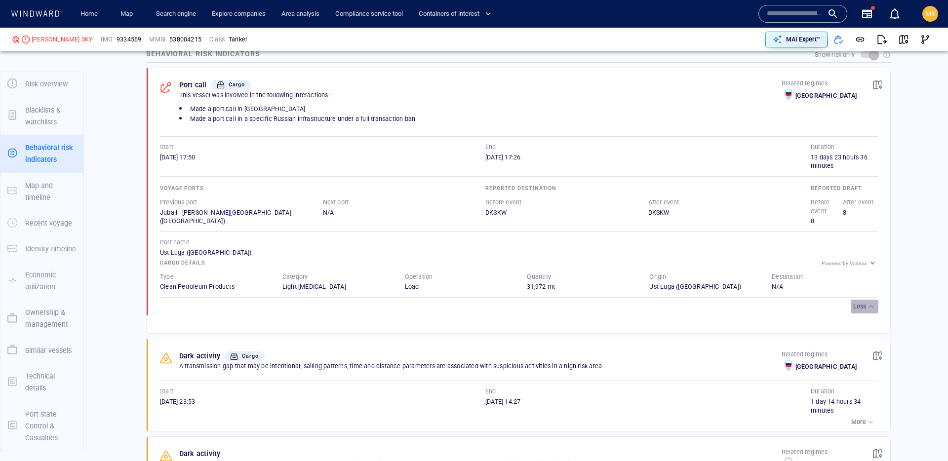
click at [860, 304] on p "Less" at bounding box center [859, 306] width 13 height 9
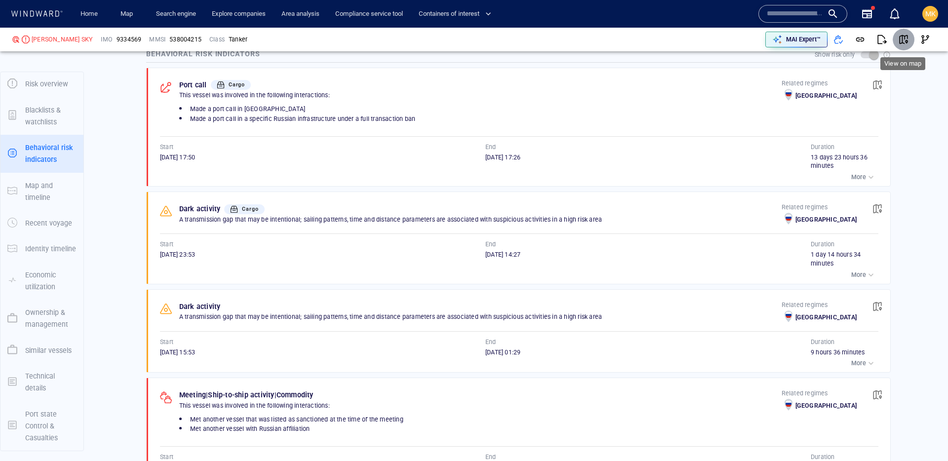
click at [900, 39] on span "button" at bounding box center [903, 40] width 10 height 10
click at [901, 42] on span "button" at bounding box center [903, 40] width 10 height 10
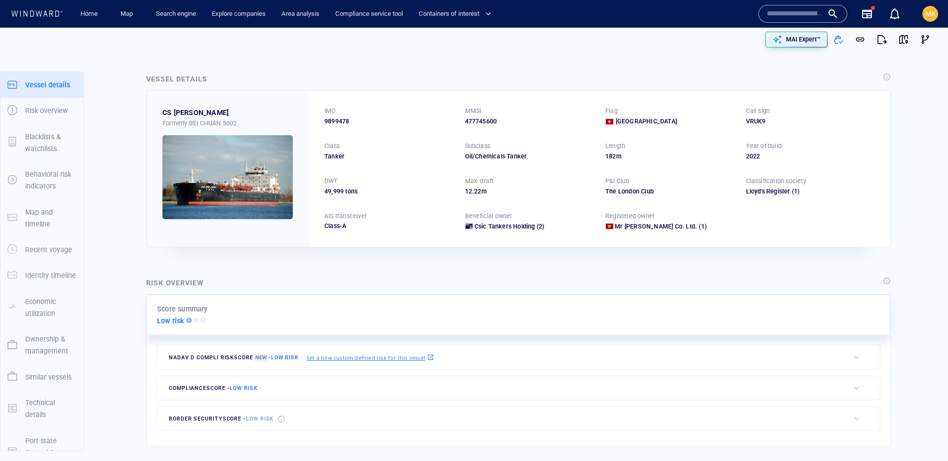
click at [807, 14] on input "text" at bounding box center [795, 13] width 56 height 15
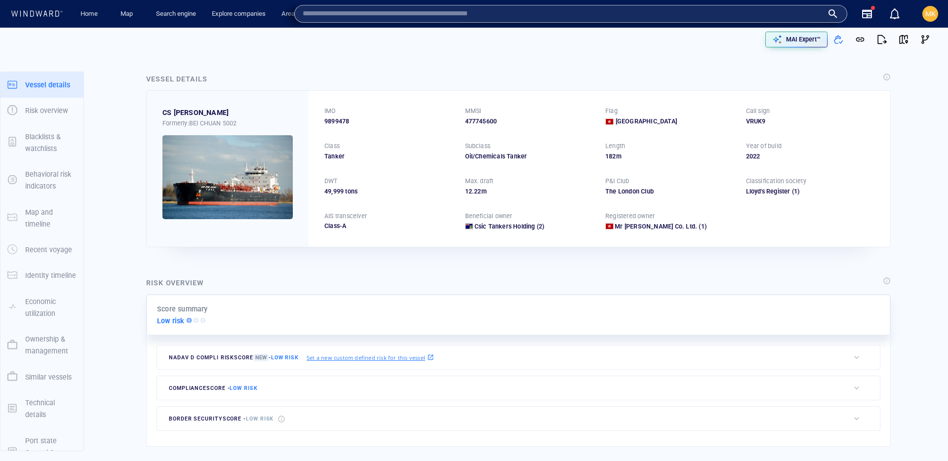
paste input "****"
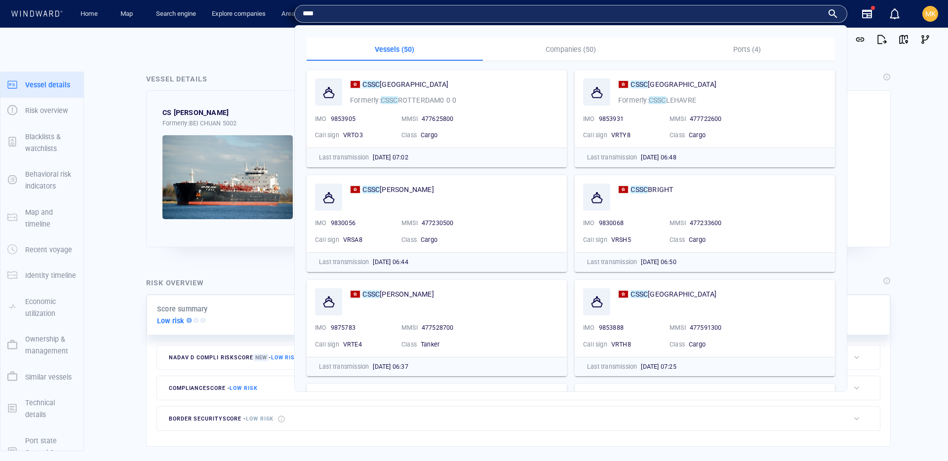
type input "****"
click at [592, 50] on p "Companies (50)" at bounding box center [571, 49] width 164 height 12
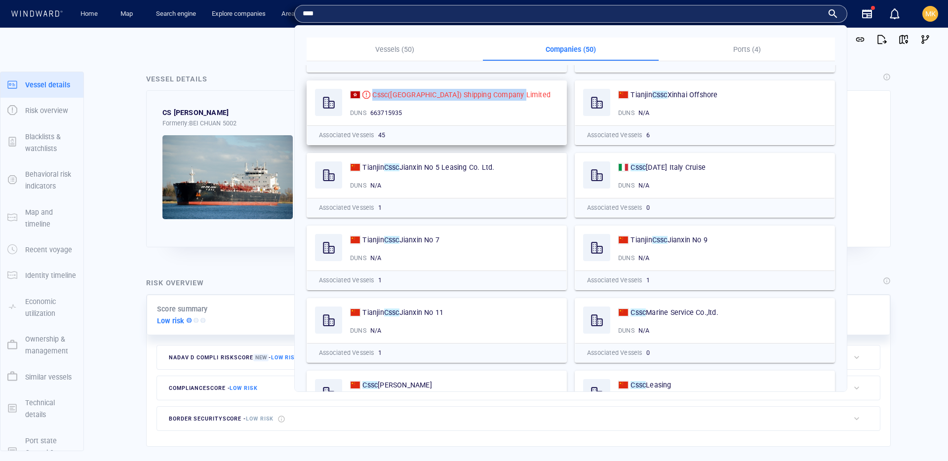
scroll to position [270, 0]
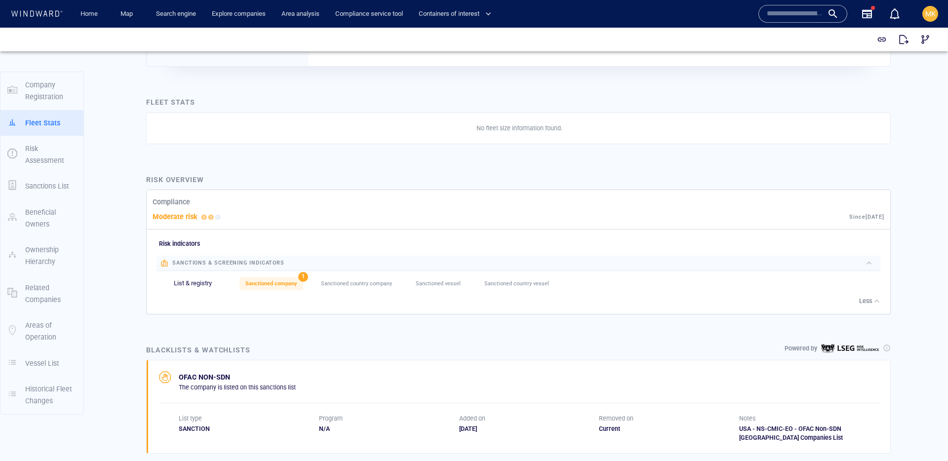
scroll to position [55, 0]
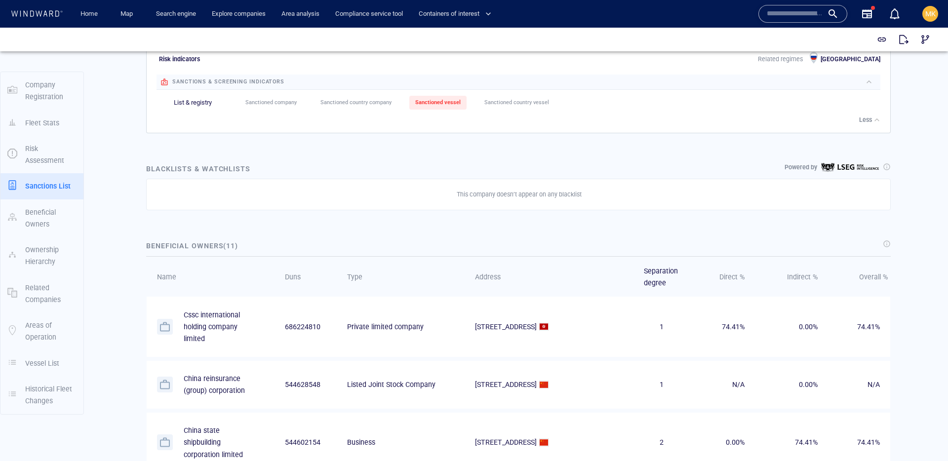
scroll to position [553, 0]
